Goal: Transaction & Acquisition: Download file/media

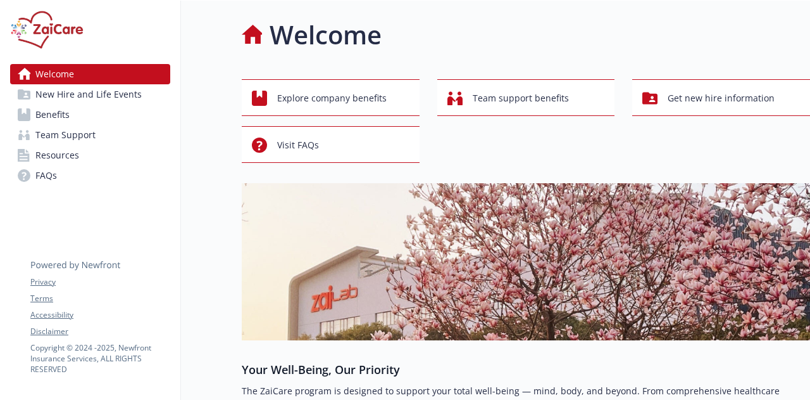
click at [84, 114] on link "Benefits" at bounding box center [90, 114] width 160 height 20
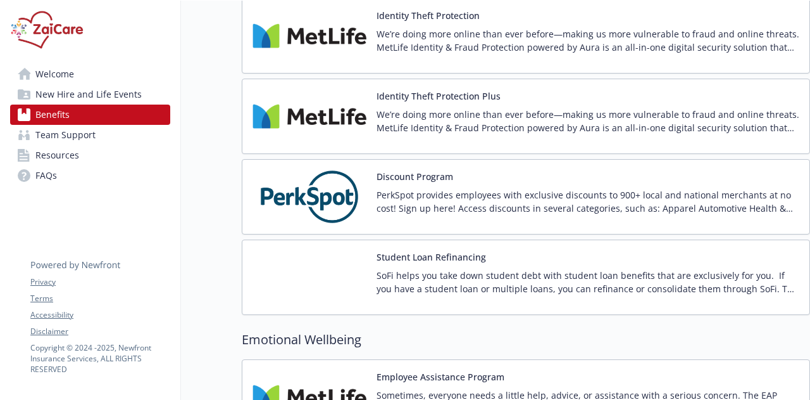
scroll to position [2622, 9]
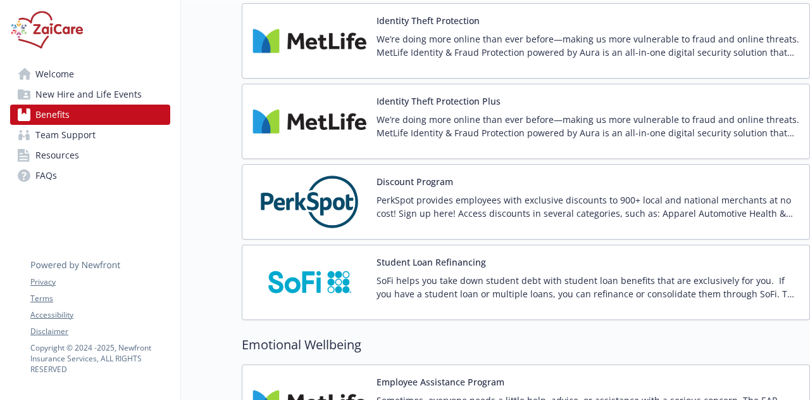
click at [417, 113] on p "We’re doing more online than ever before—making us more vulnerable to fraud and…" at bounding box center [588, 126] width 423 height 27
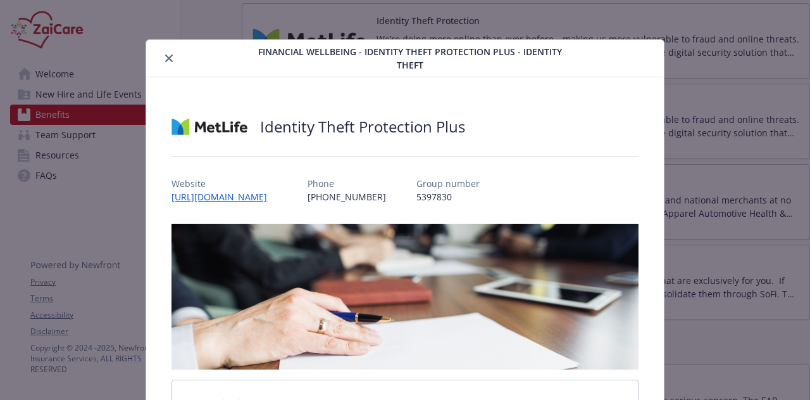
scroll to position [3, 0]
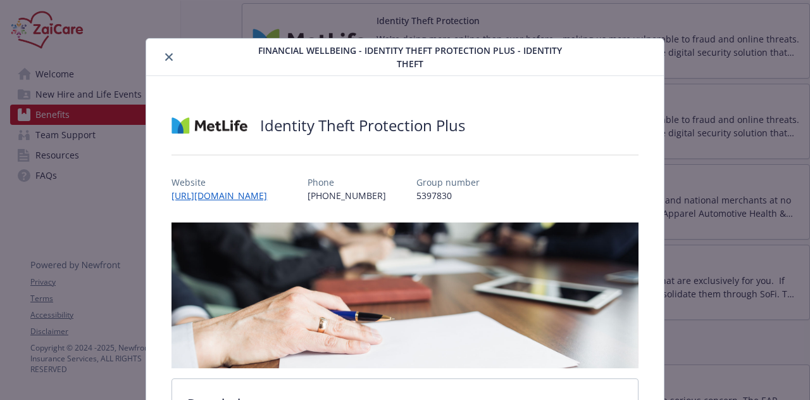
click at [168, 54] on icon "close" at bounding box center [169, 57] width 8 height 8
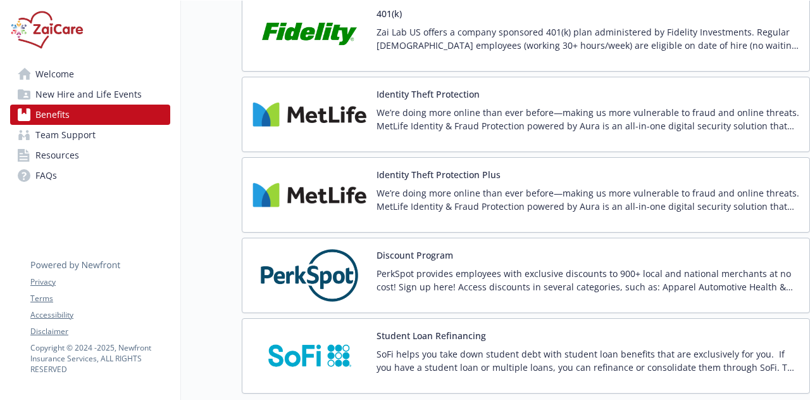
click at [429, 120] on p "We’re doing more online than ever before—making us more vulnerable to fraud and…" at bounding box center [588, 119] width 423 height 27
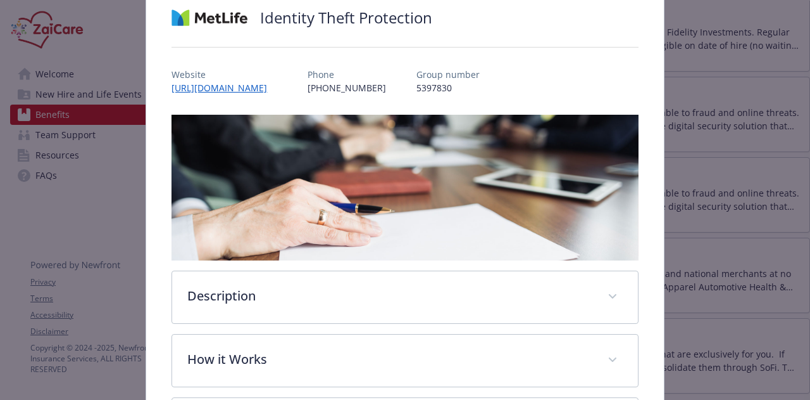
scroll to position [106, 0]
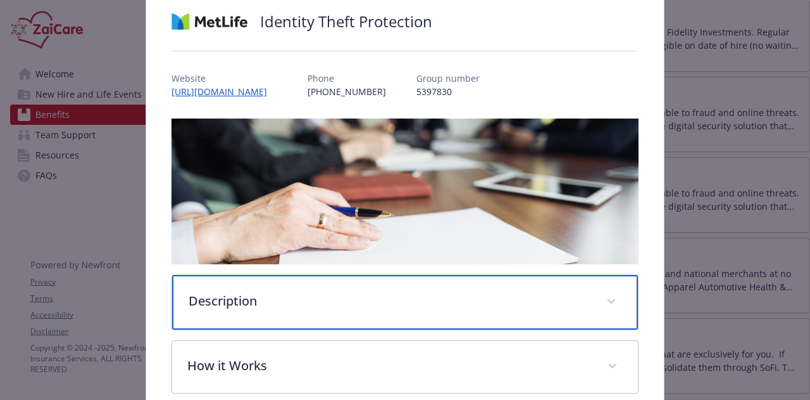
click at [608, 299] on icon "details for plan Financial Wellbeing - Identity Theft Protection - Identity The…" at bounding box center [612, 301] width 8 height 5
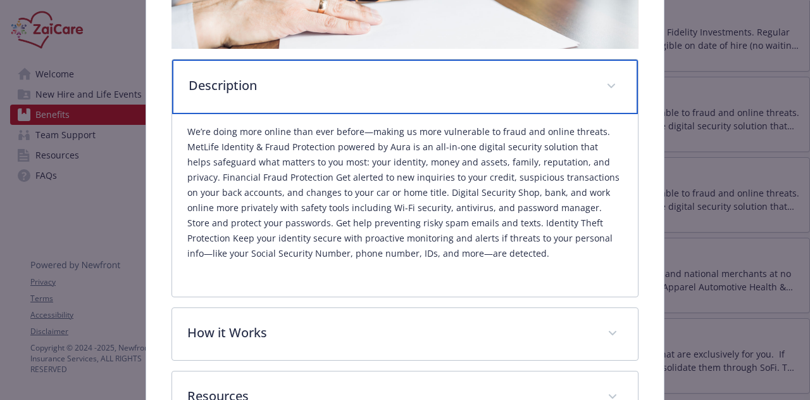
scroll to position [322, 0]
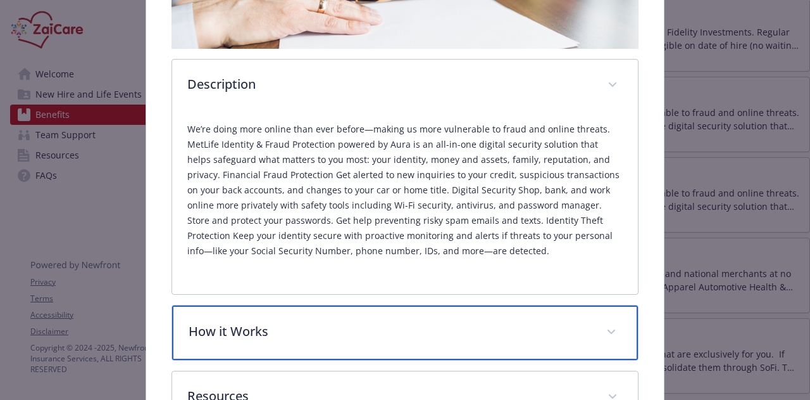
click at [563, 325] on p "How it Works" at bounding box center [390, 331] width 402 height 19
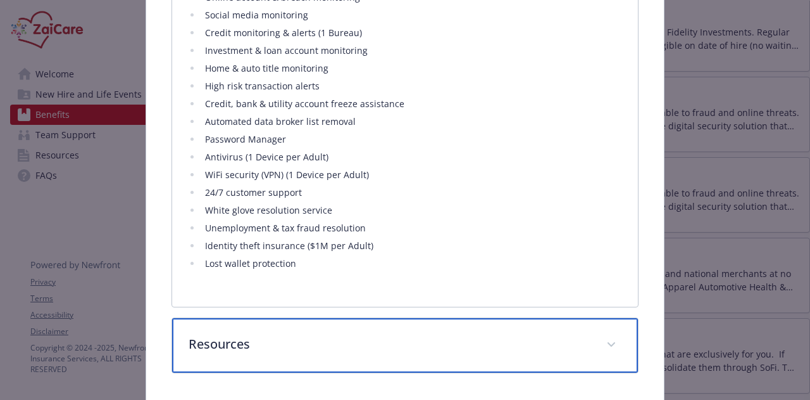
click at [563, 334] on p "Resources" at bounding box center [390, 343] width 402 height 19
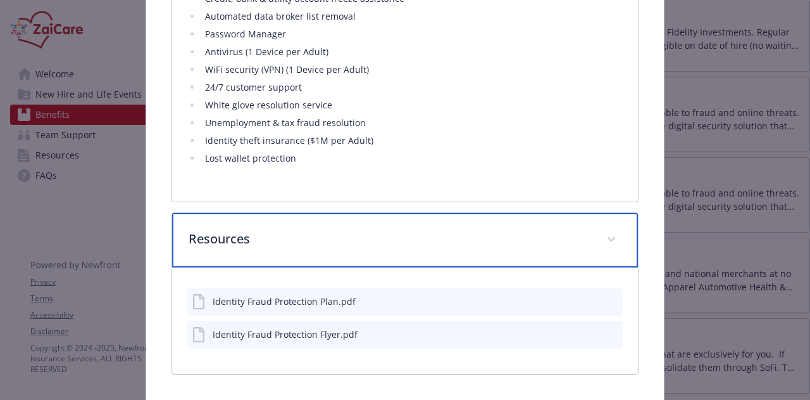
scroll to position [1112, 0]
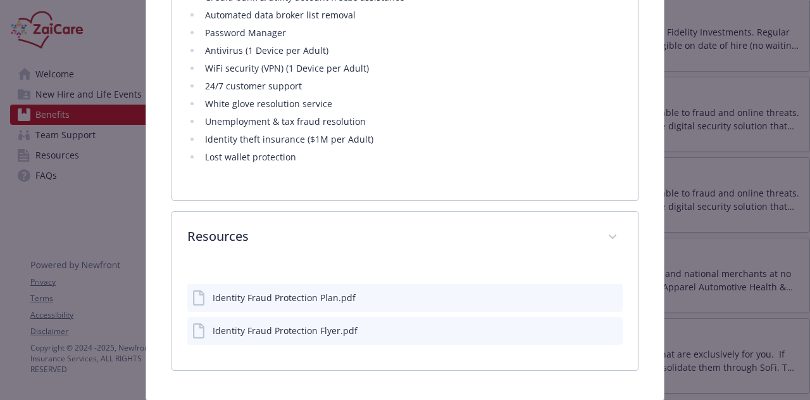
click at [321, 324] on div "Identity Fraud Protection Flyer.pdf" at bounding box center [285, 330] width 145 height 13
click at [585, 324] on icon "download file" at bounding box center [590, 329] width 10 height 10
